Goal: Information Seeking & Learning: Understand process/instructions

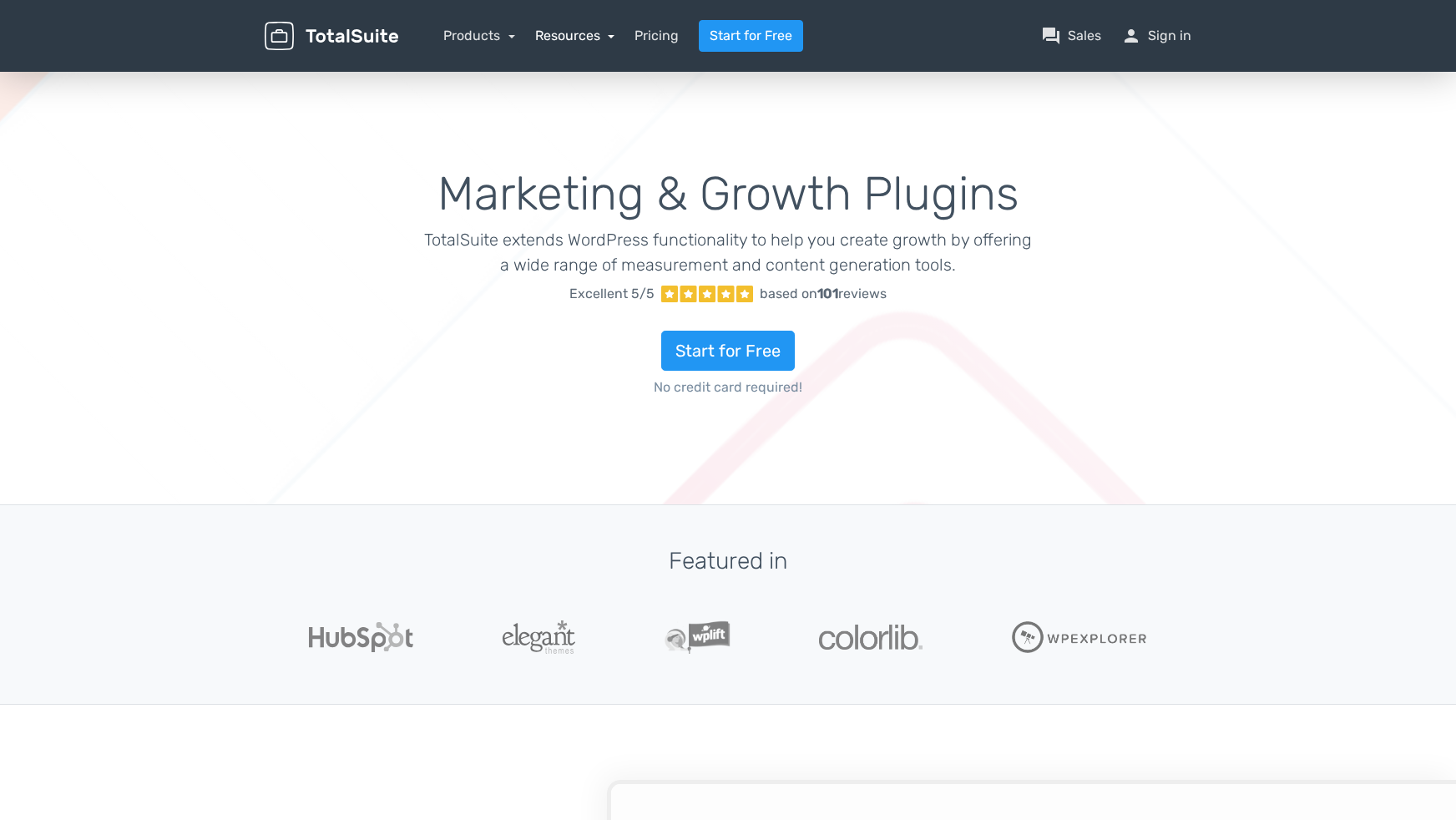
click at [561, 39] on link "Resources" at bounding box center [575, 35] width 80 height 16
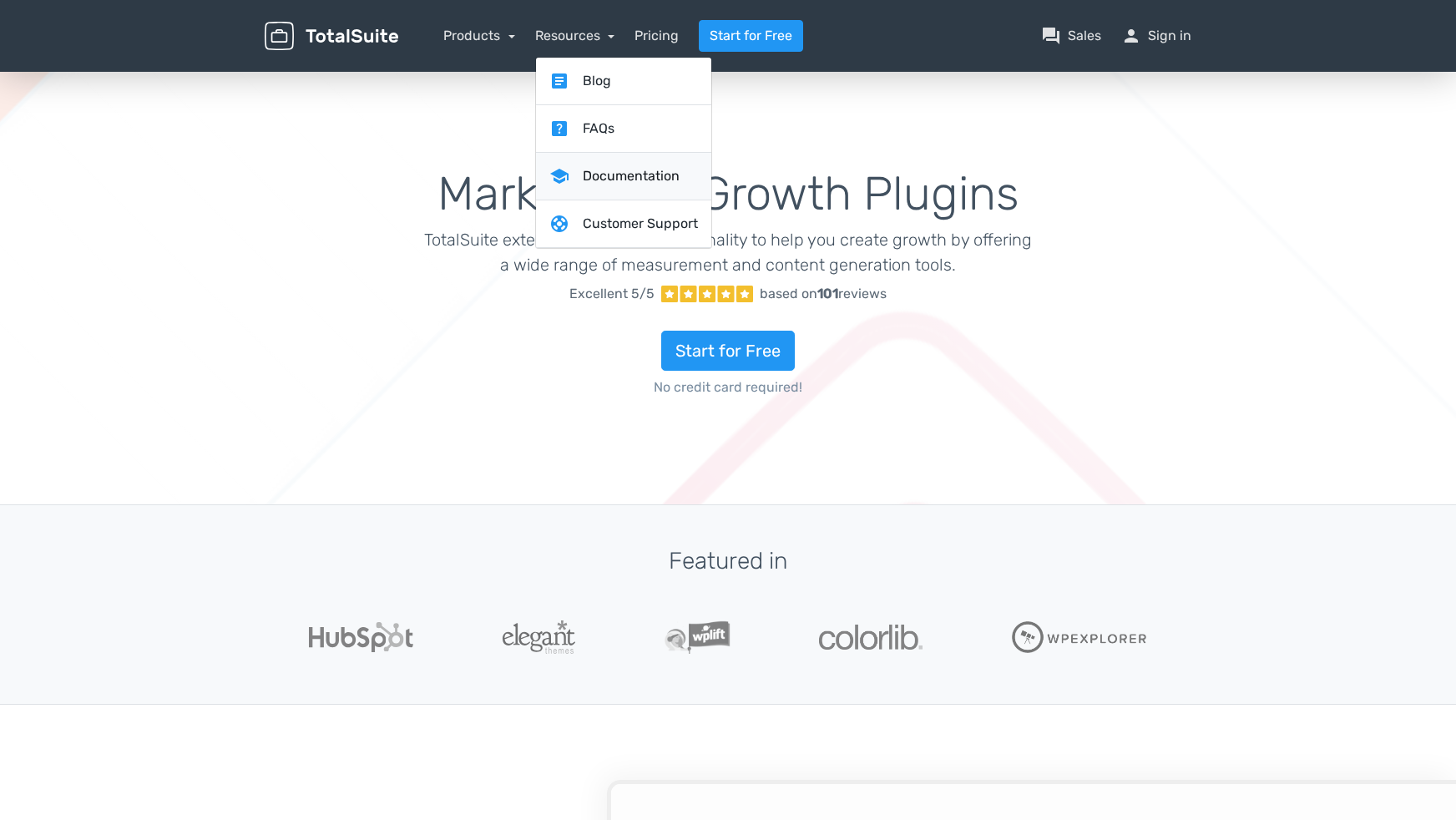
click at [613, 167] on link "school Documentation" at bounding box center [623, 176] width 175 height 47
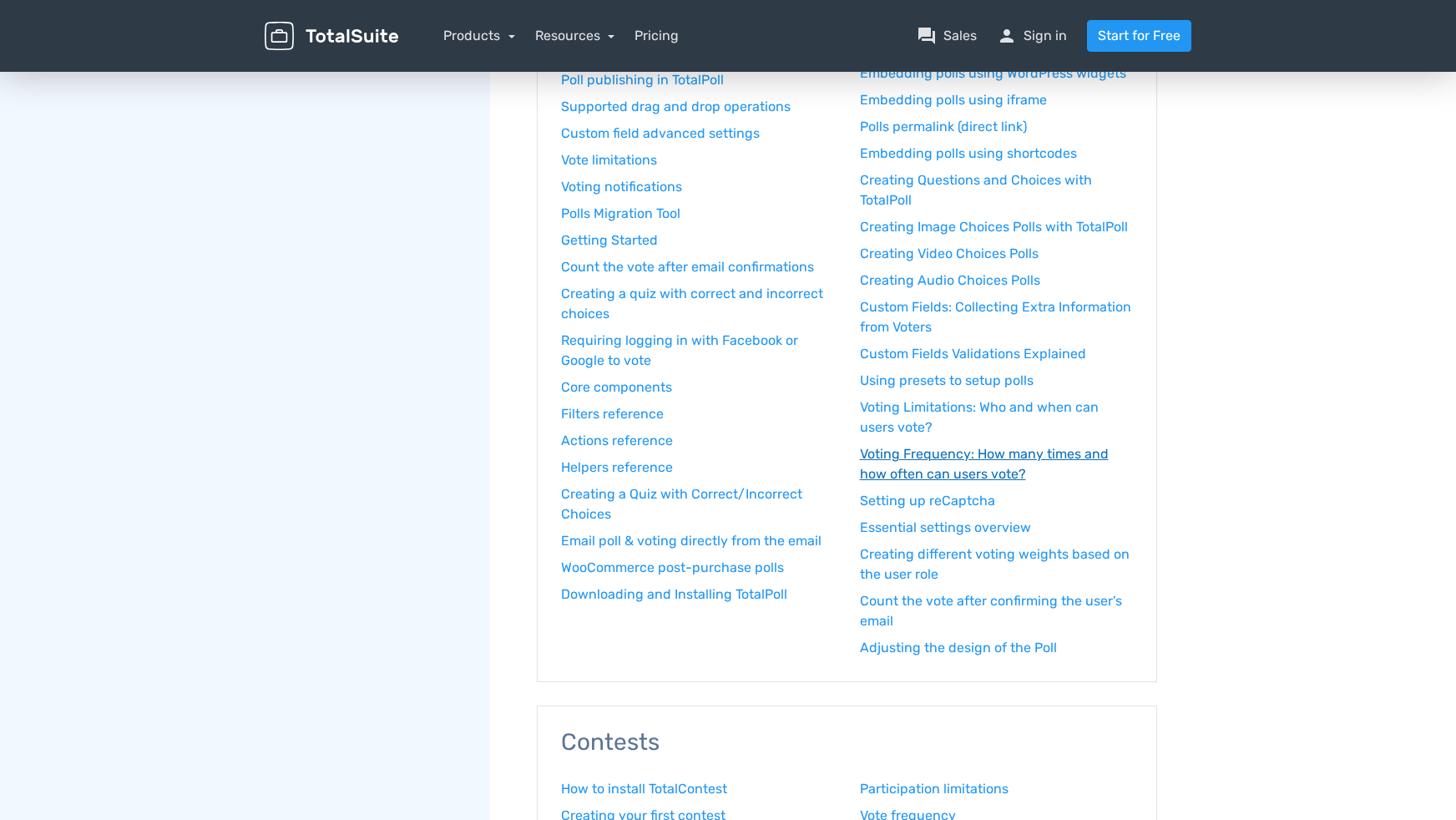
scroll to position [334, 0]
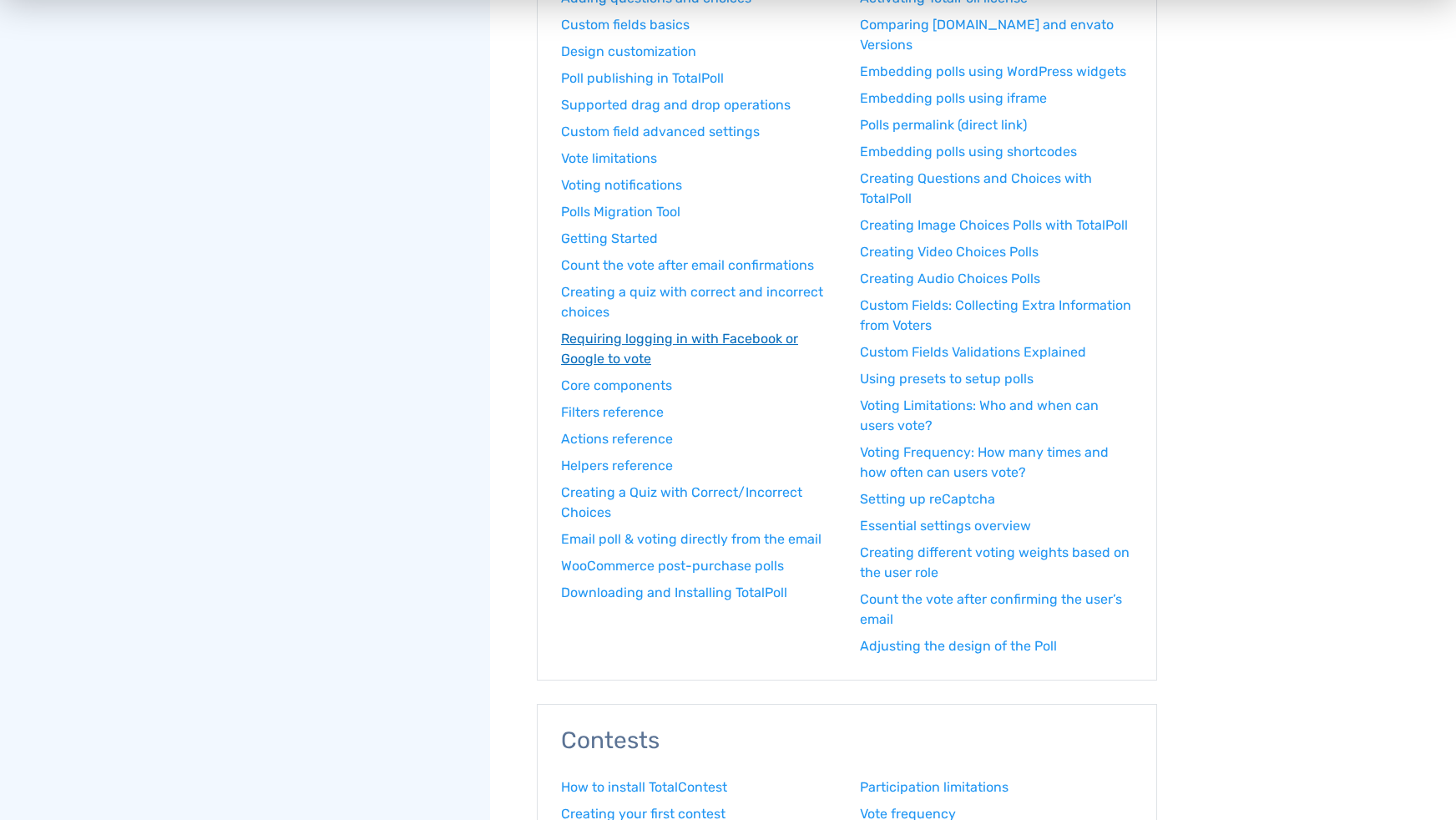
click at [593, 342] on link "Requiring logging in with Facebook or Google to vote" at bounding box center [698, 348] width 274 height 40
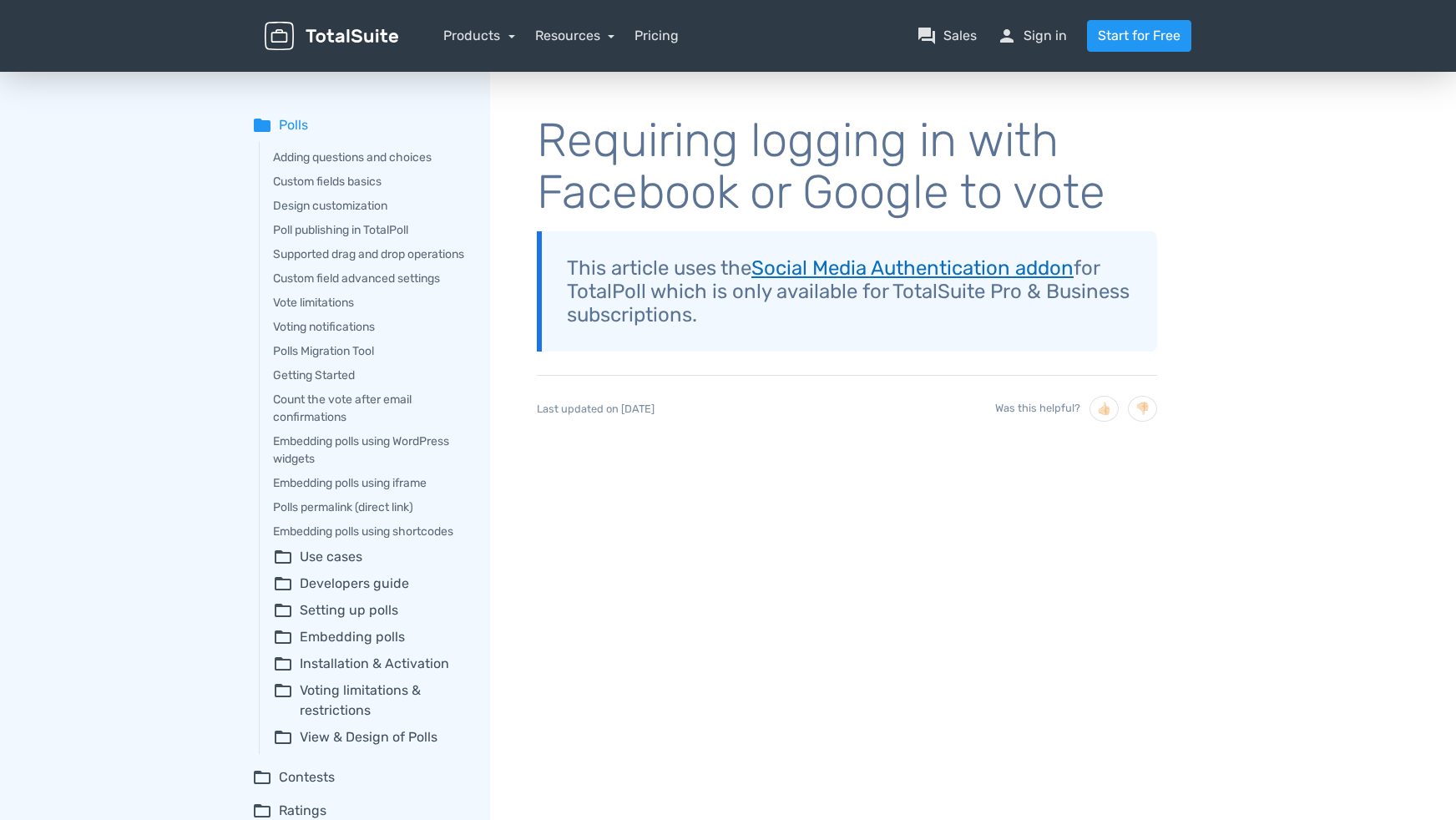
click at [838, 266] on link "Social Media Authentication addon" at bounding box center [912, 267] width 322 height 23
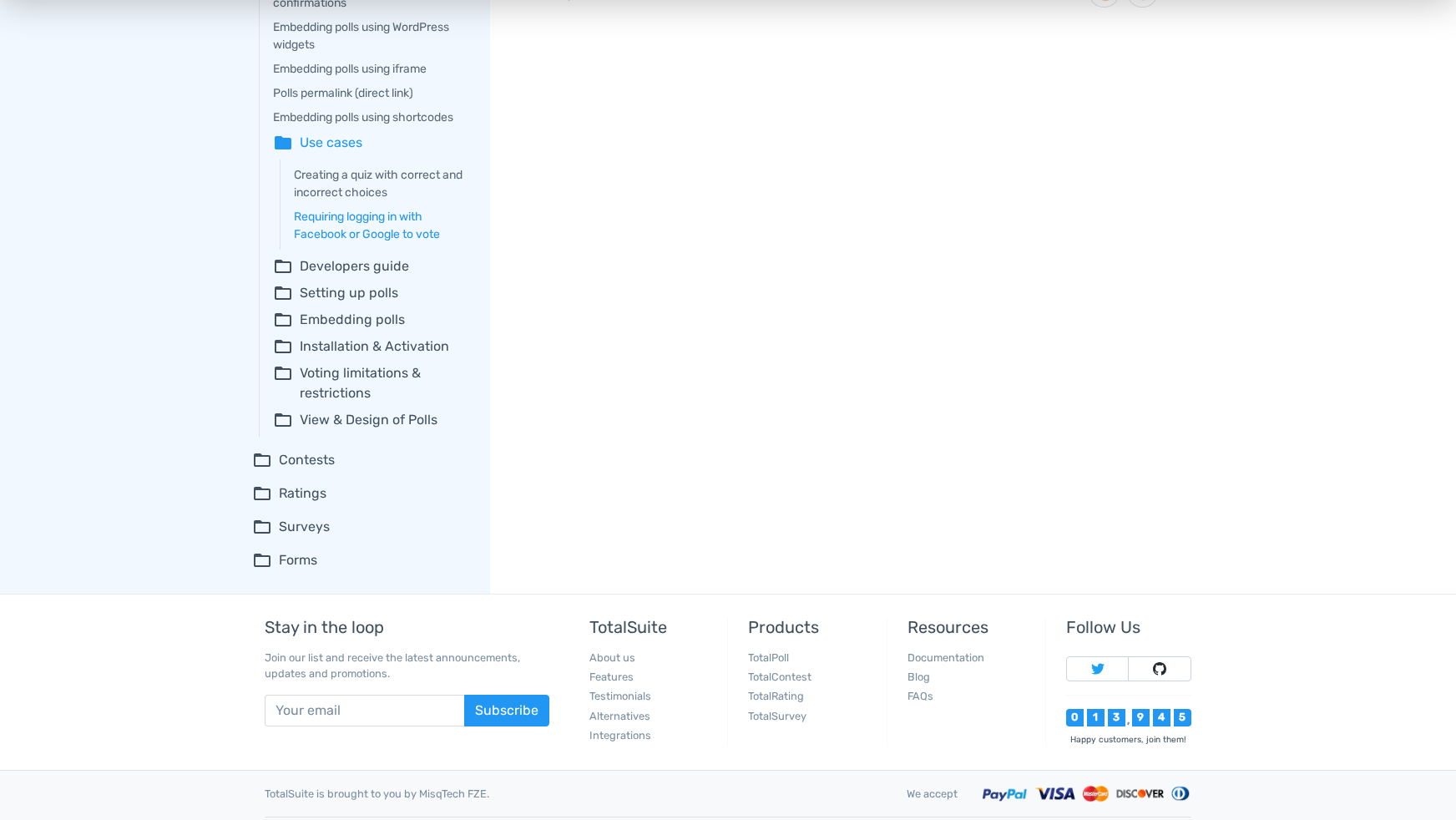
scroll to position [387, 0]
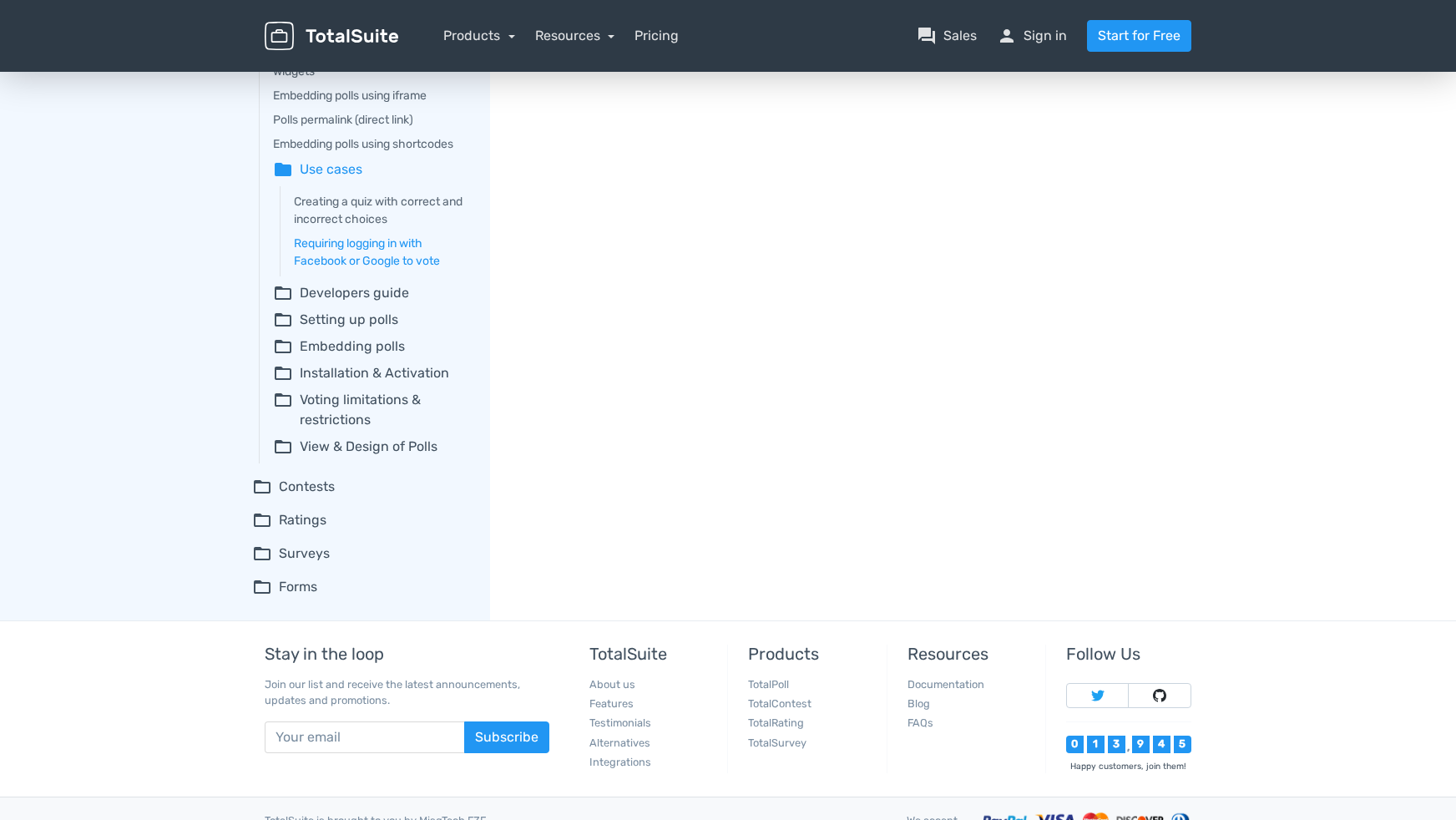
click at [397, 457] on summary "folder_open View & Design of Polls" at bounding box center [369, 447] width 194 height 20
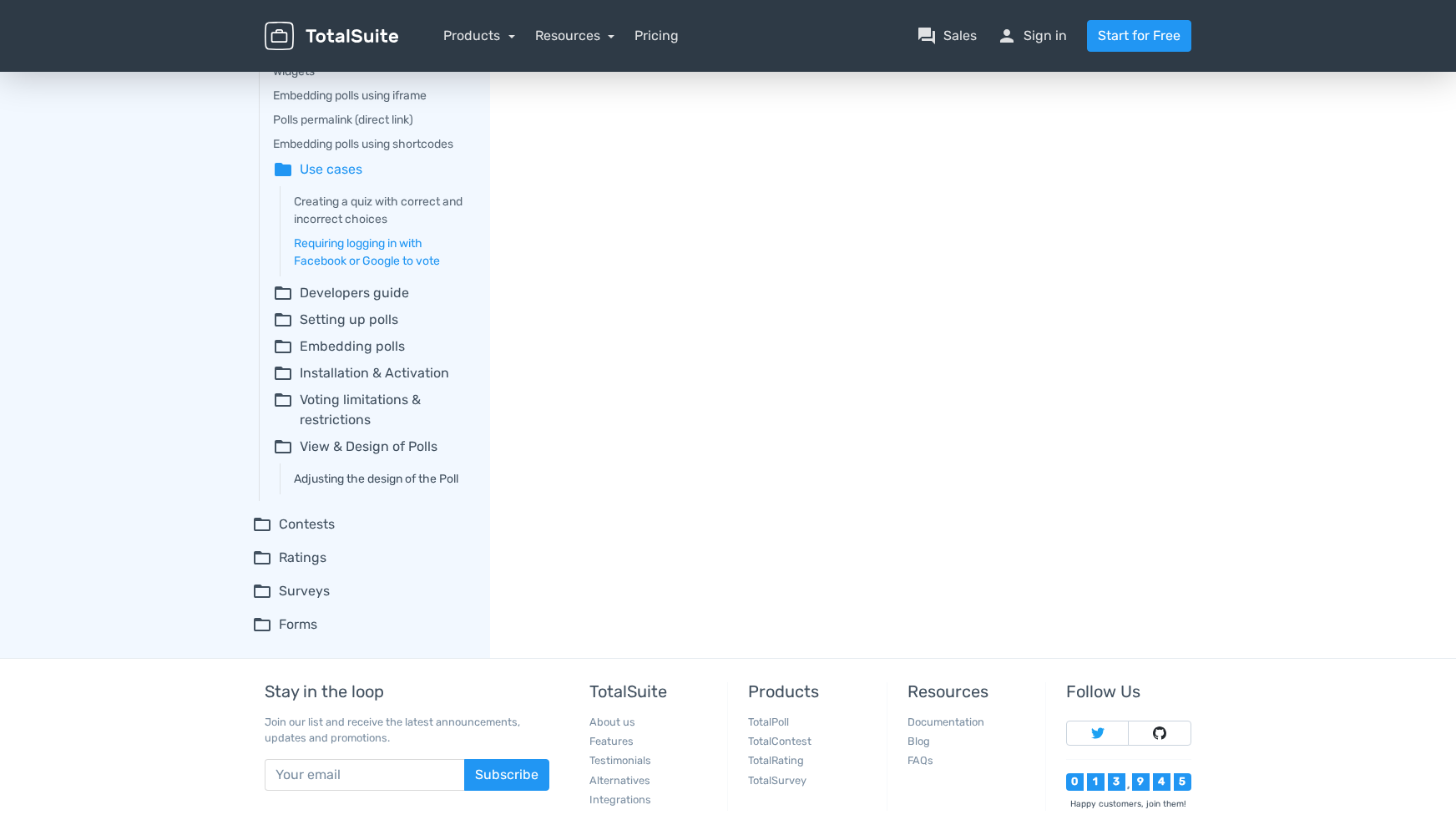
click at [412, 488] on link "Adjusting the design of the Poll" at bounding box center [381, 478] width 173 height 18
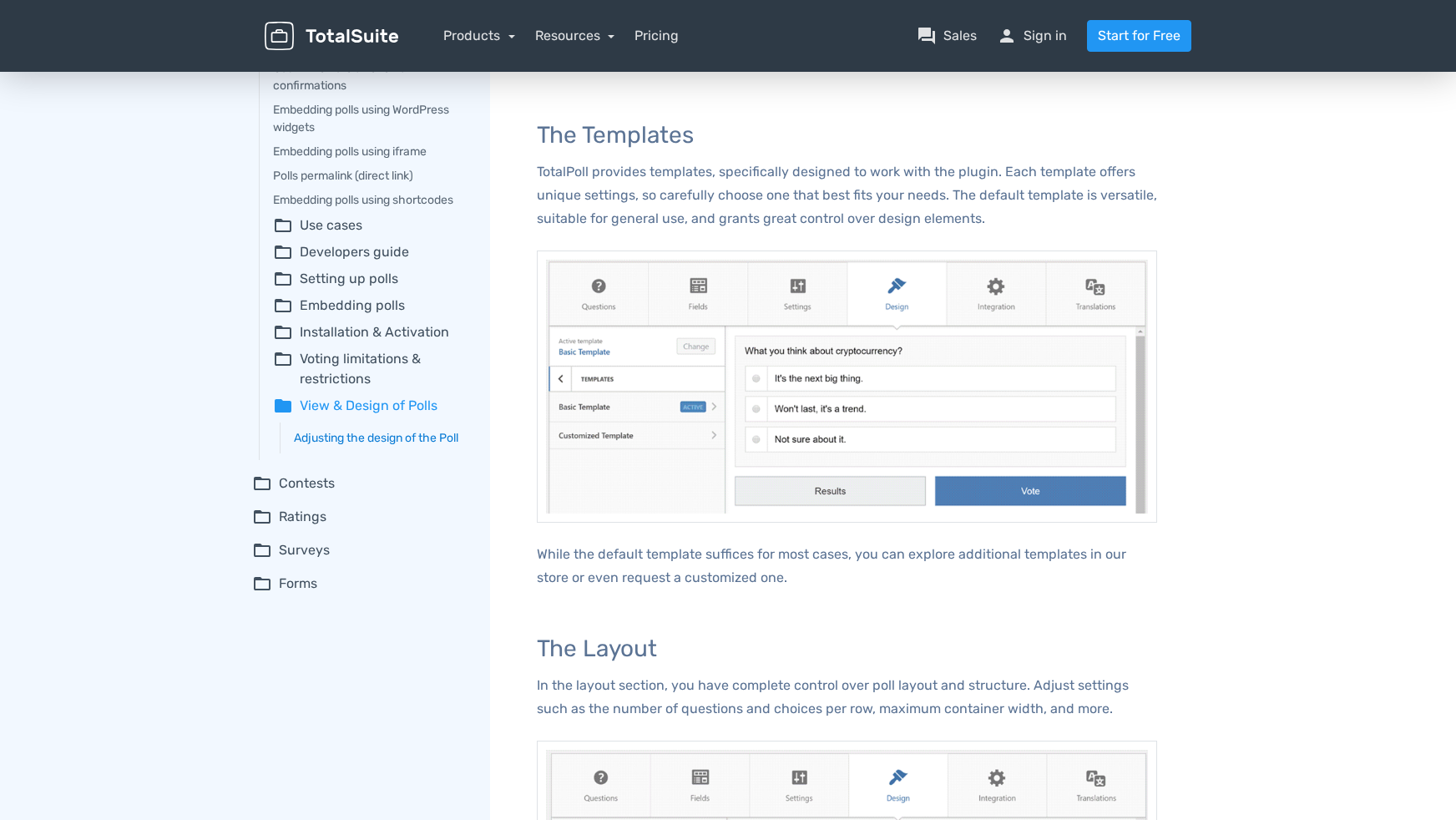
scroll to position [167, 0]
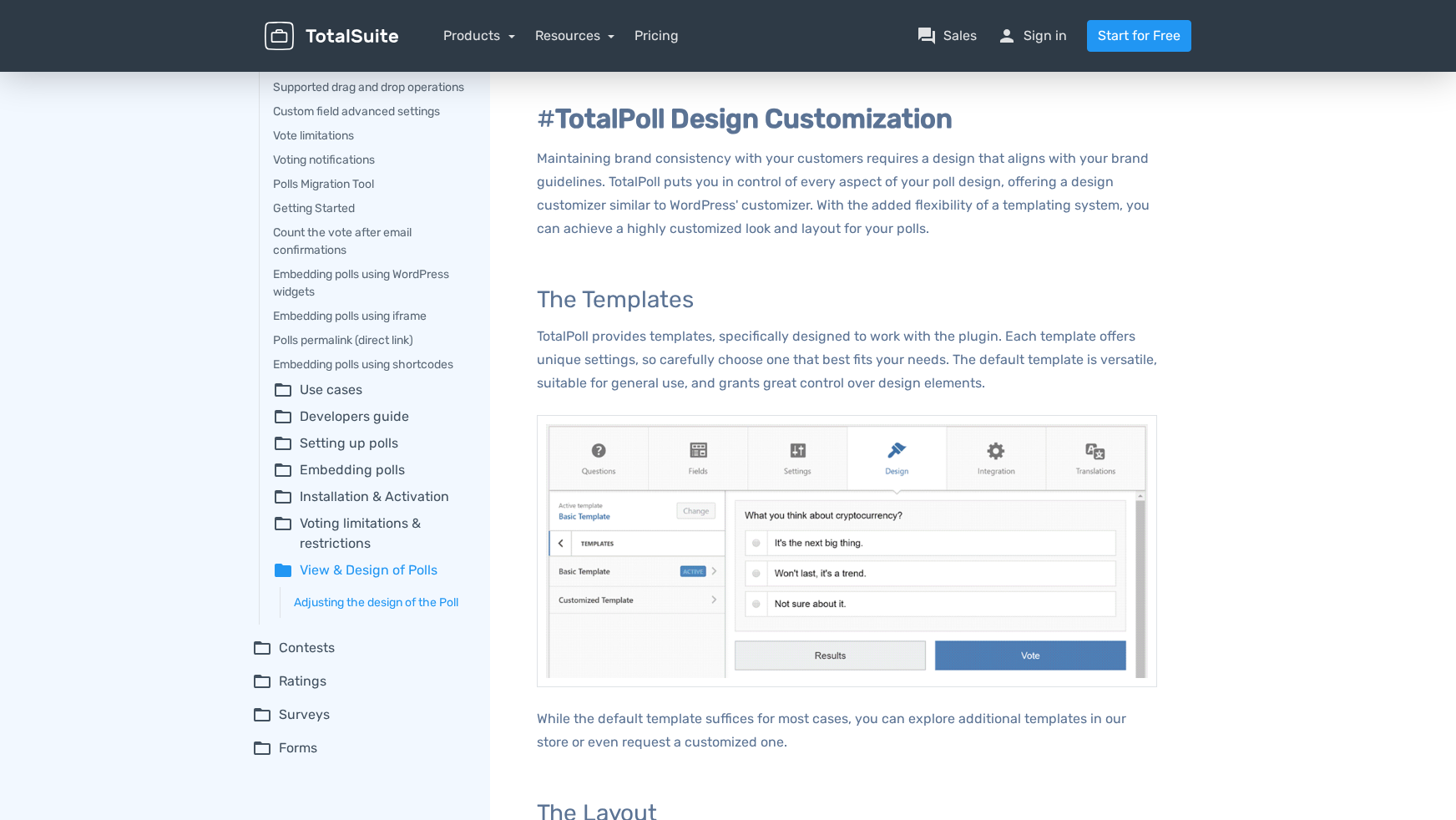
click at [354, 480] on summary "folder_open Embedding polls" at bounding box center [369, 470] width 194 height 20
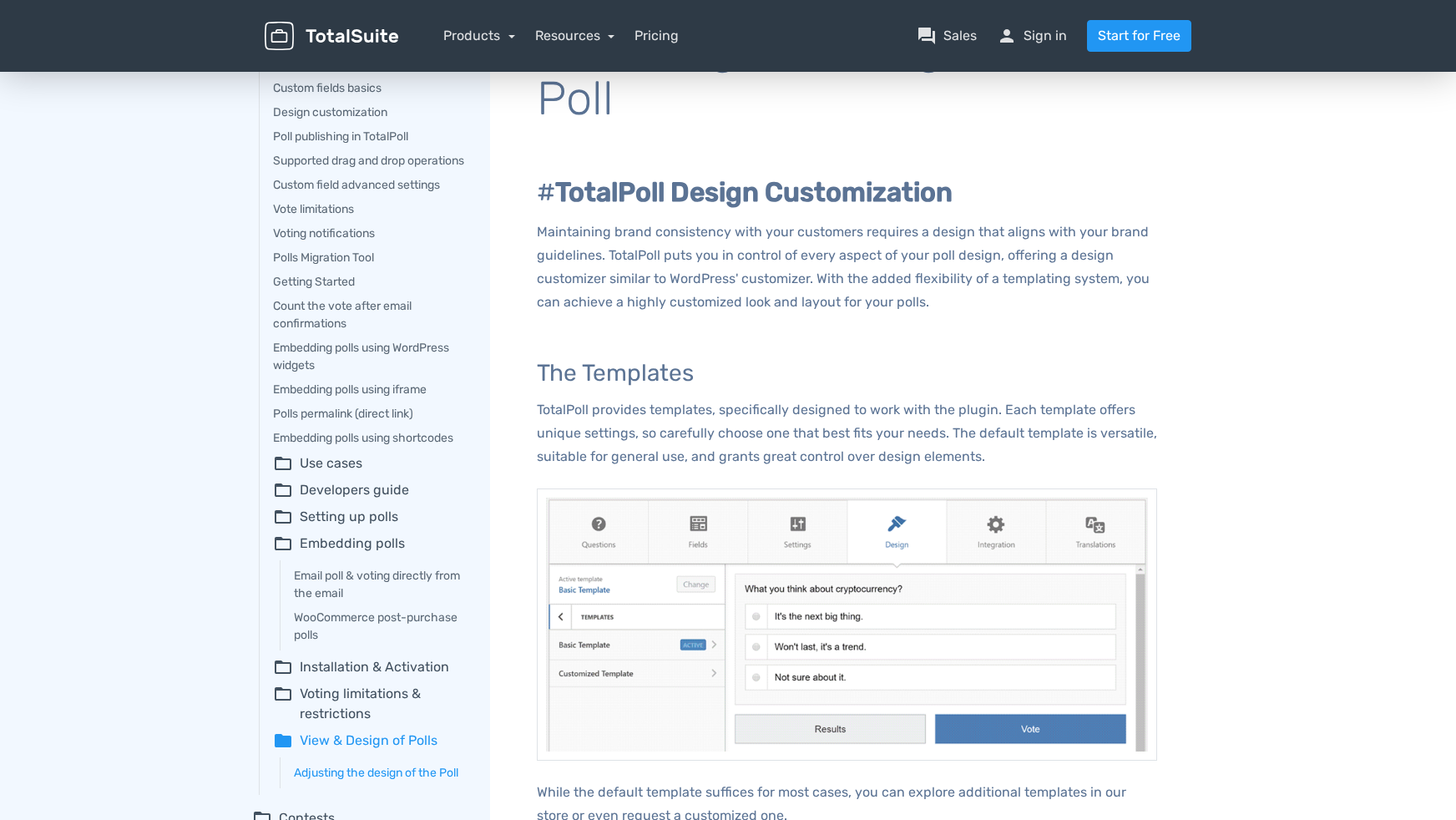
scroll to position [0, 0]
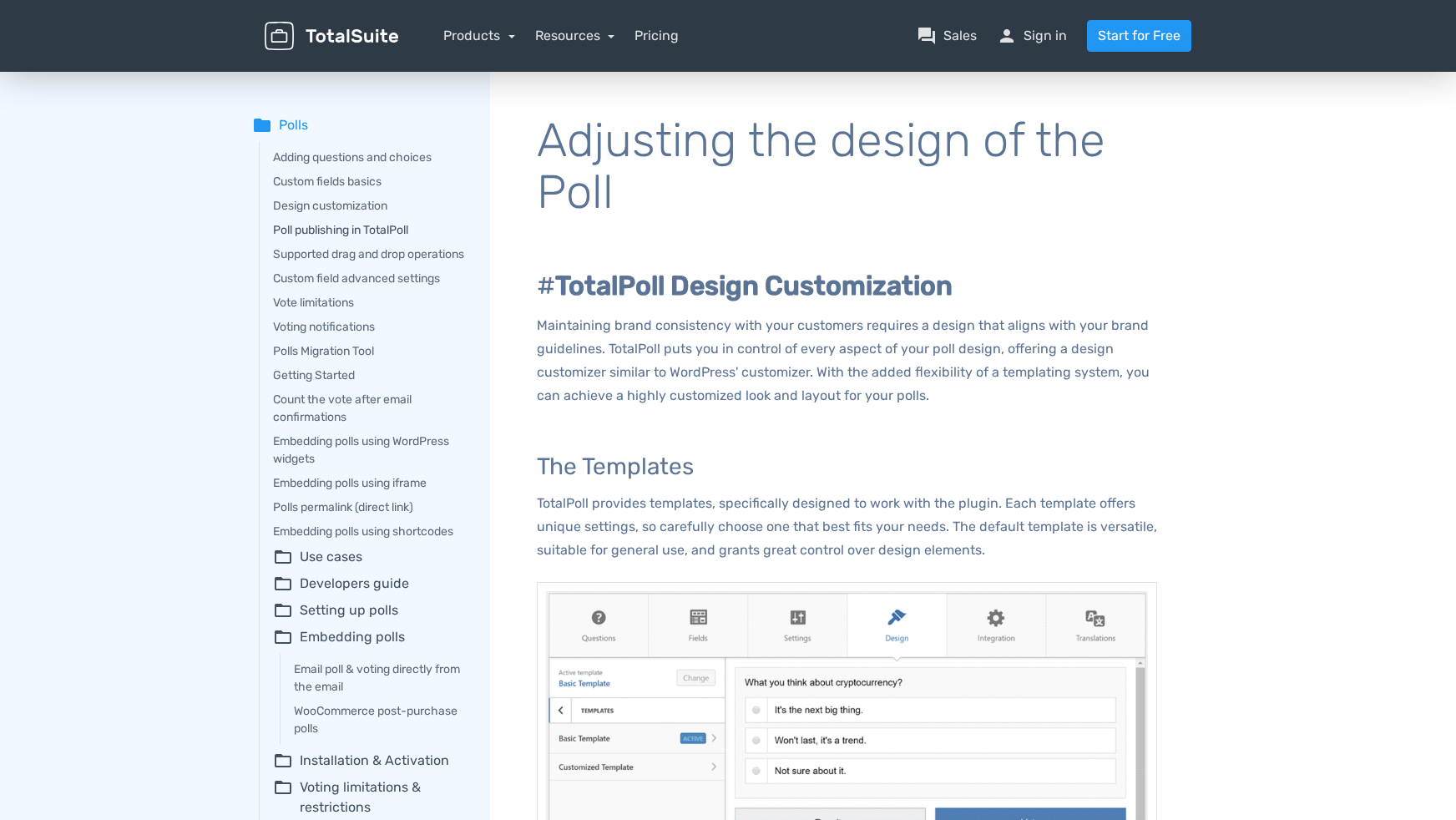
click at [324, 234] on link "Poll publishing in TotalPoll" at bounding box center [369, 230] width 194 height 18
